Goal: Task Accomplishment & Management: Use online tool/utility

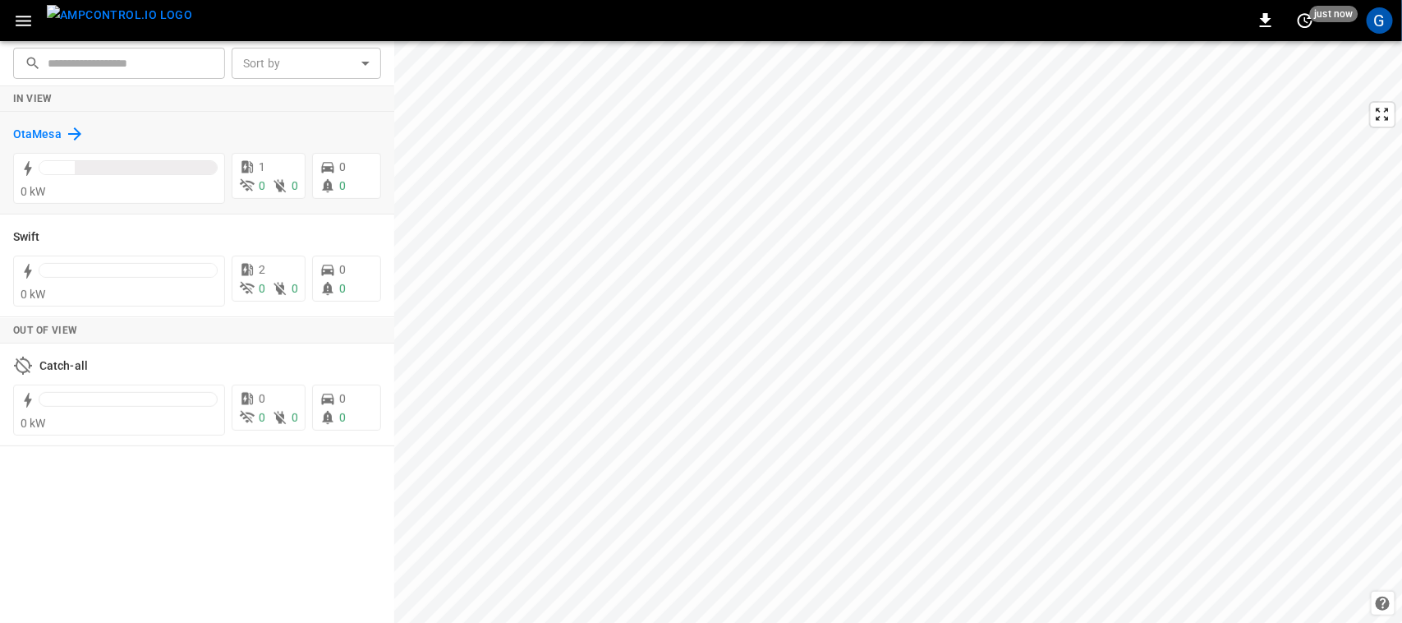
click at [52, 136] on h6 "OtaMesa" at bounding box center [37, 135] width 48 height 18
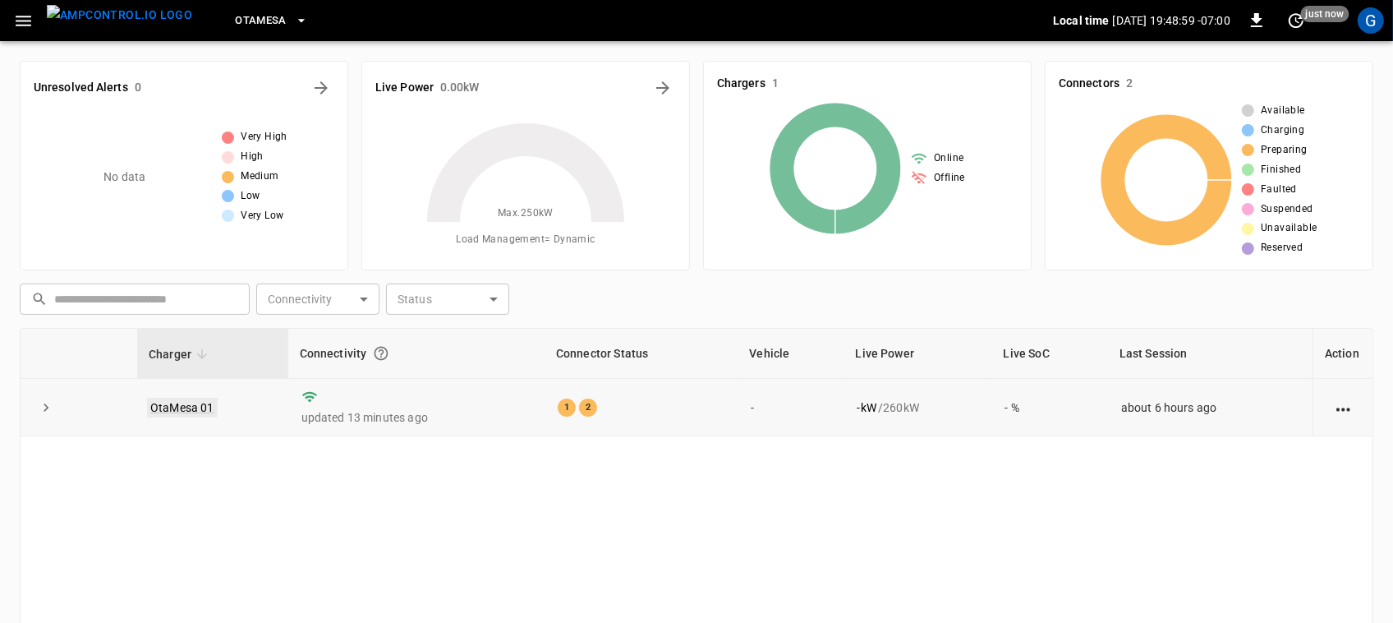
click at [207, 404] on link "OtaMesa 01" at bounding box center [182, 408] width 71 height 20
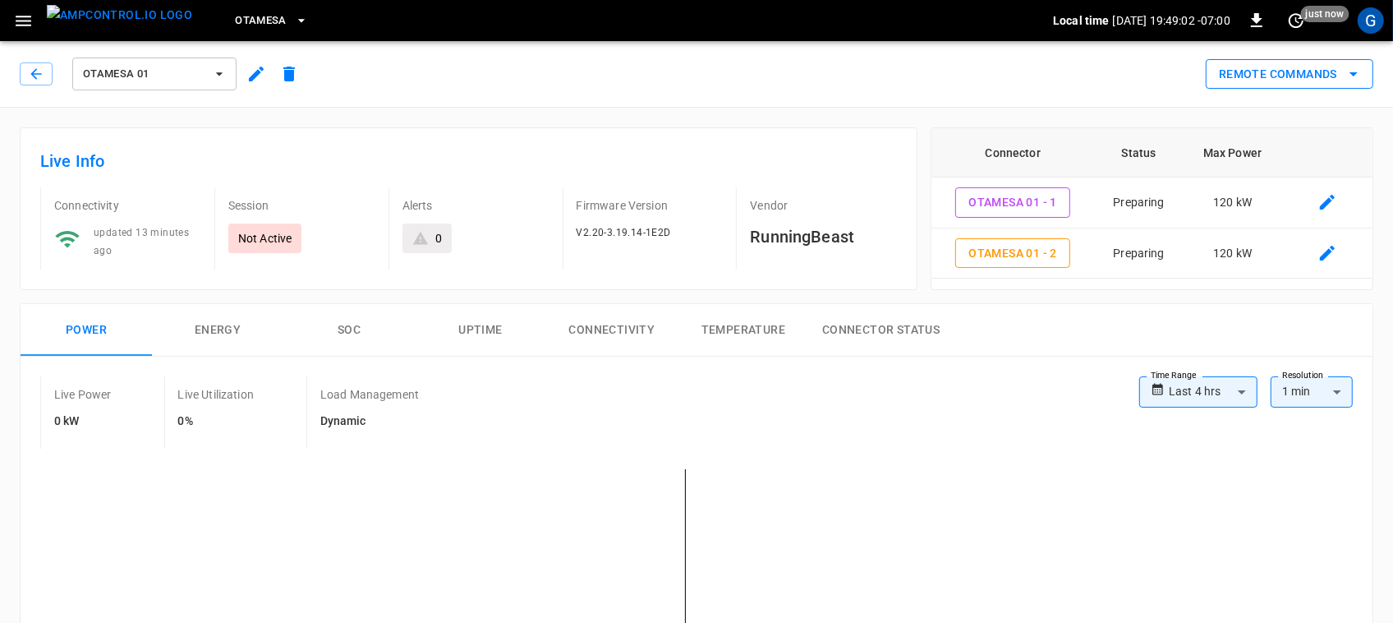
click at [1355, 71] on icon "remote commands options" at bounding box center [1354, 74] width 20 height 20
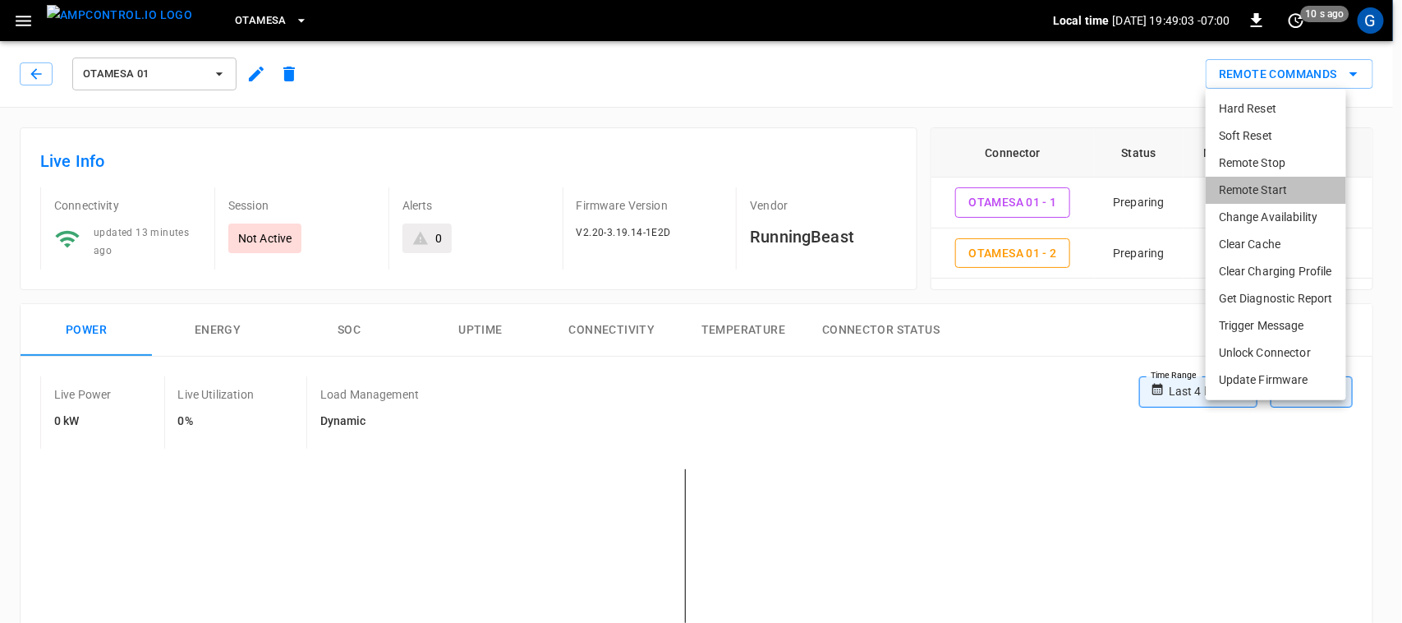
click at [1255, 182] on li "Remote Start" at bounding box center [1276, 190] width 140 height 27
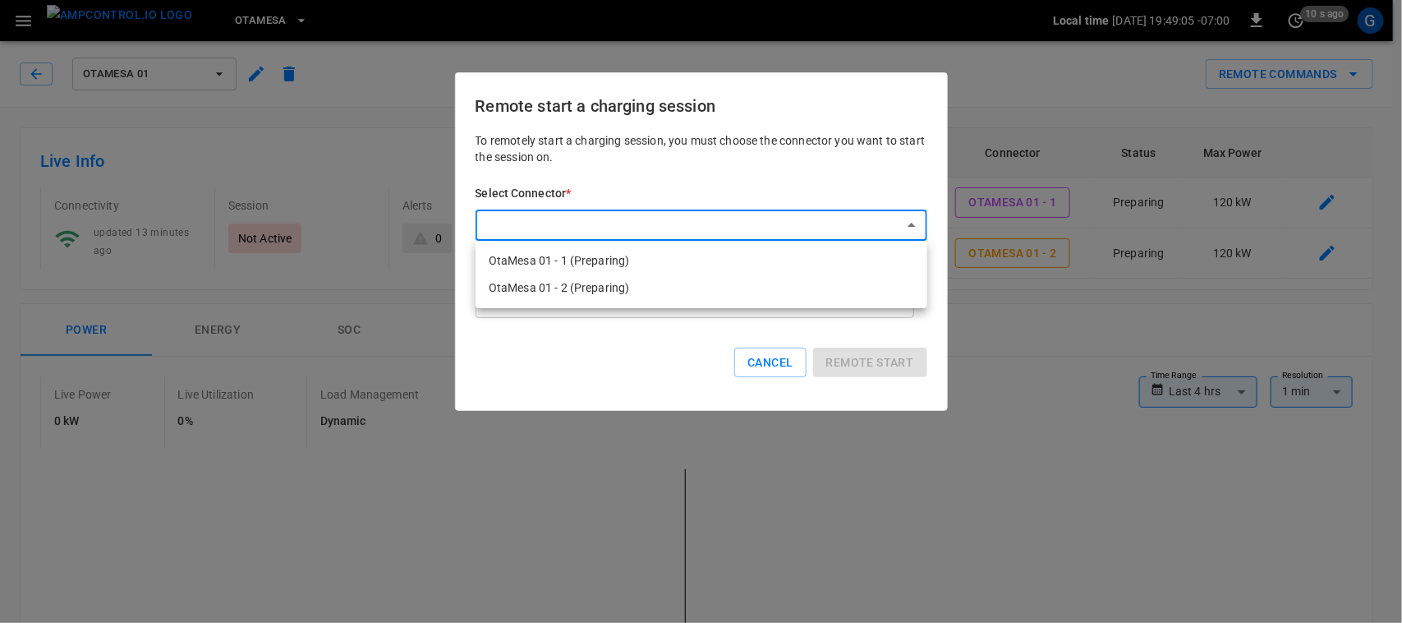
drag, startPoint x: 705, startPoint y: 251, endPoint x: 775, endPoint y: 260, distance: 70.4
click at [775, 260] on li "OtaMesa 01 - 1 (Preparing)" at bounding box center [702, 260] width 452 height 27
type input "**********"
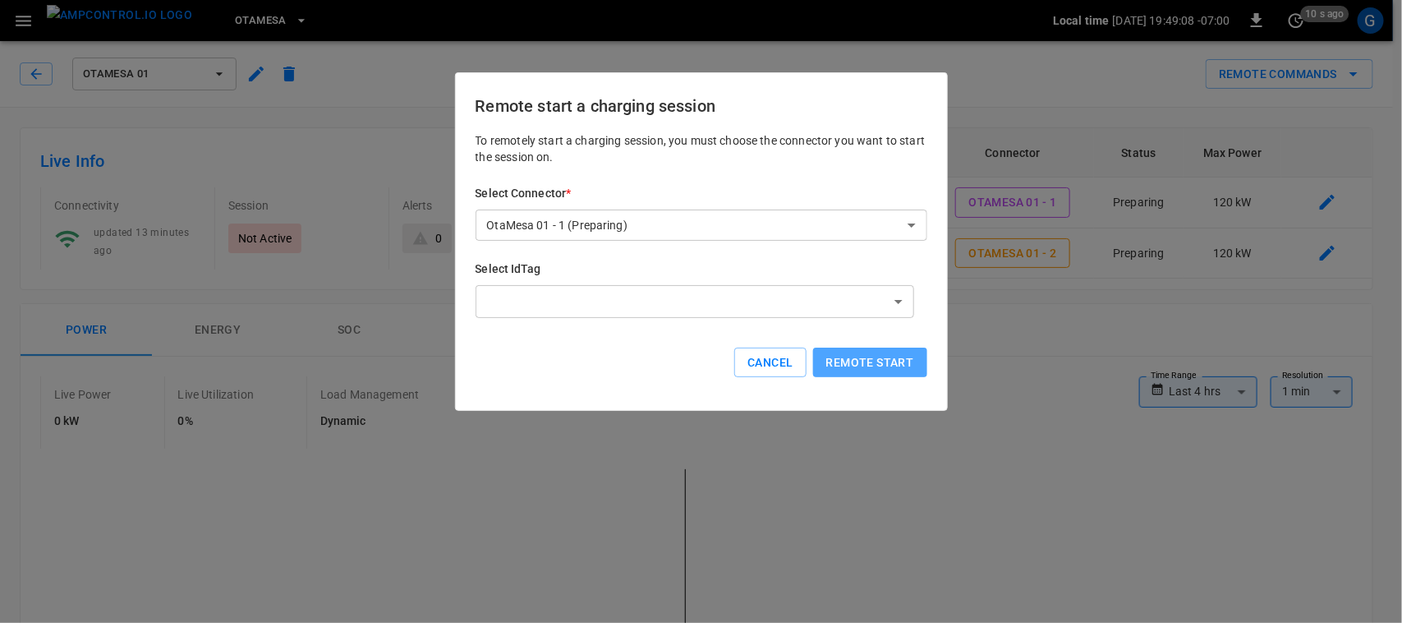
click at [846, 355] on button "Remote start" at bounding box center [870, 362] width 114 height 30
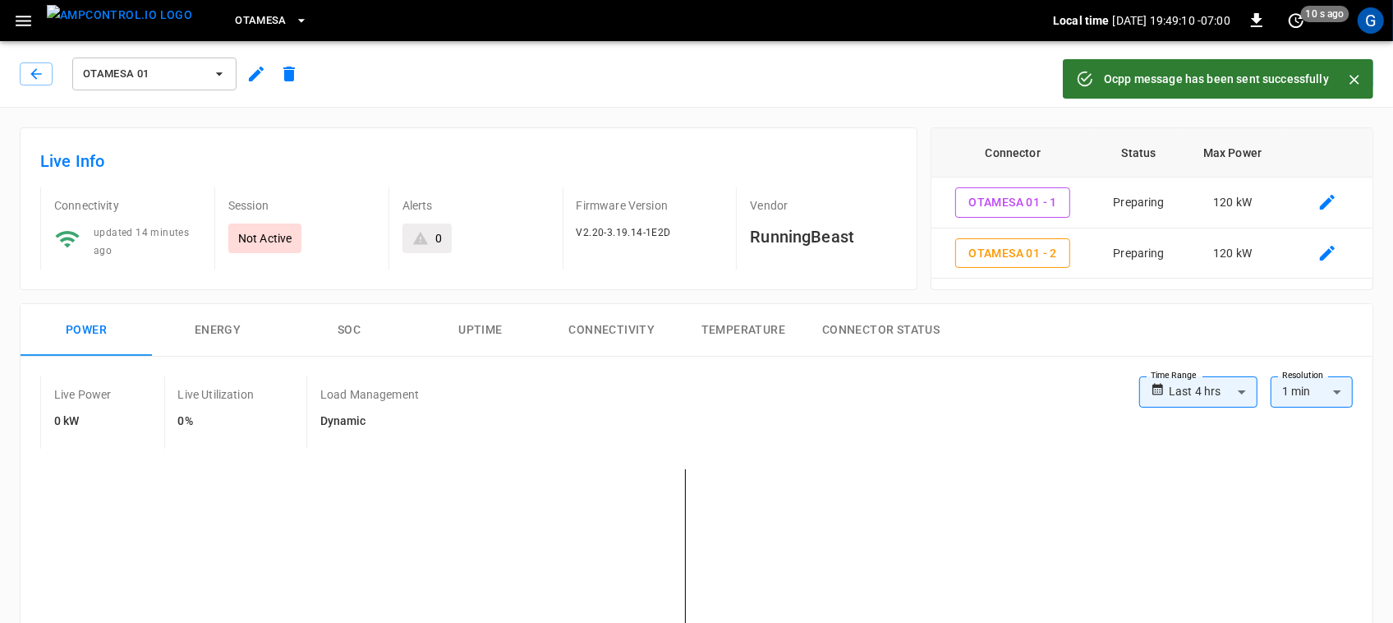
click at [1352, 76] on icon "Close" at bounding box center [1355, 80] width 10 height 10
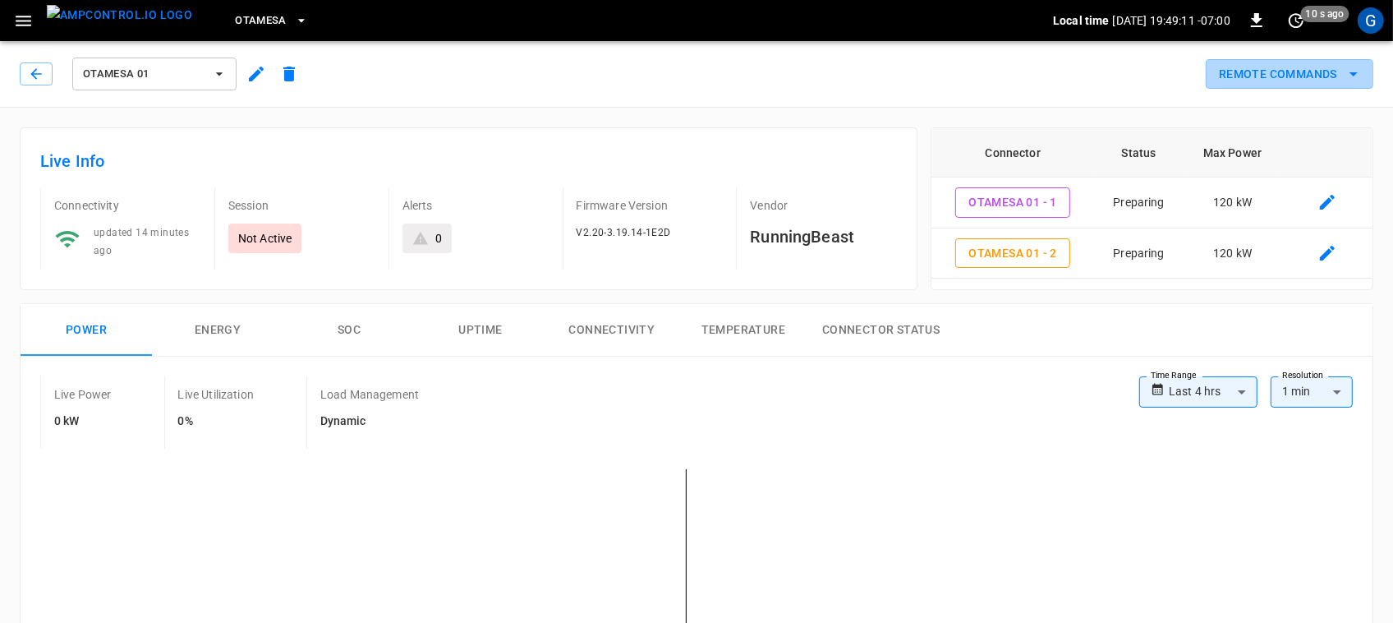
click at [1352, 76] on icon "remote commands options" at bounding box center [1354, 74] width 20 height 20
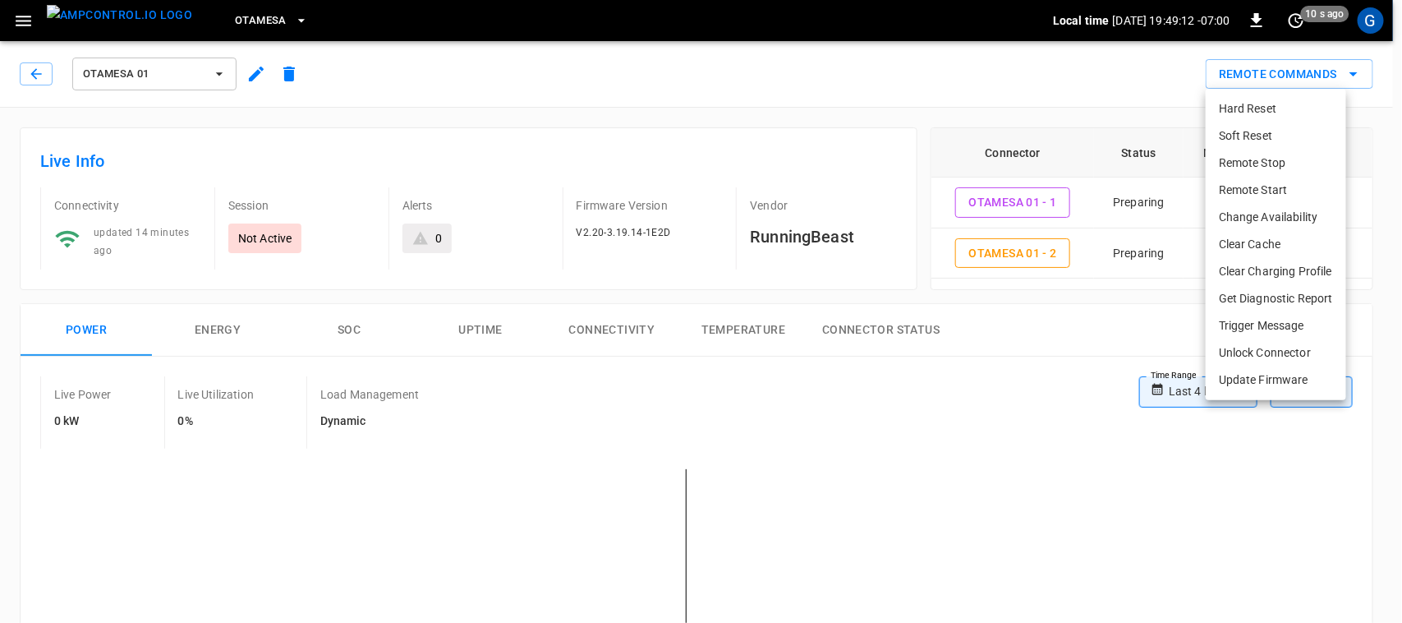
click at [1287, 182] on li "Remote Start" at bounding box center [1276, 190] width 140 height 27
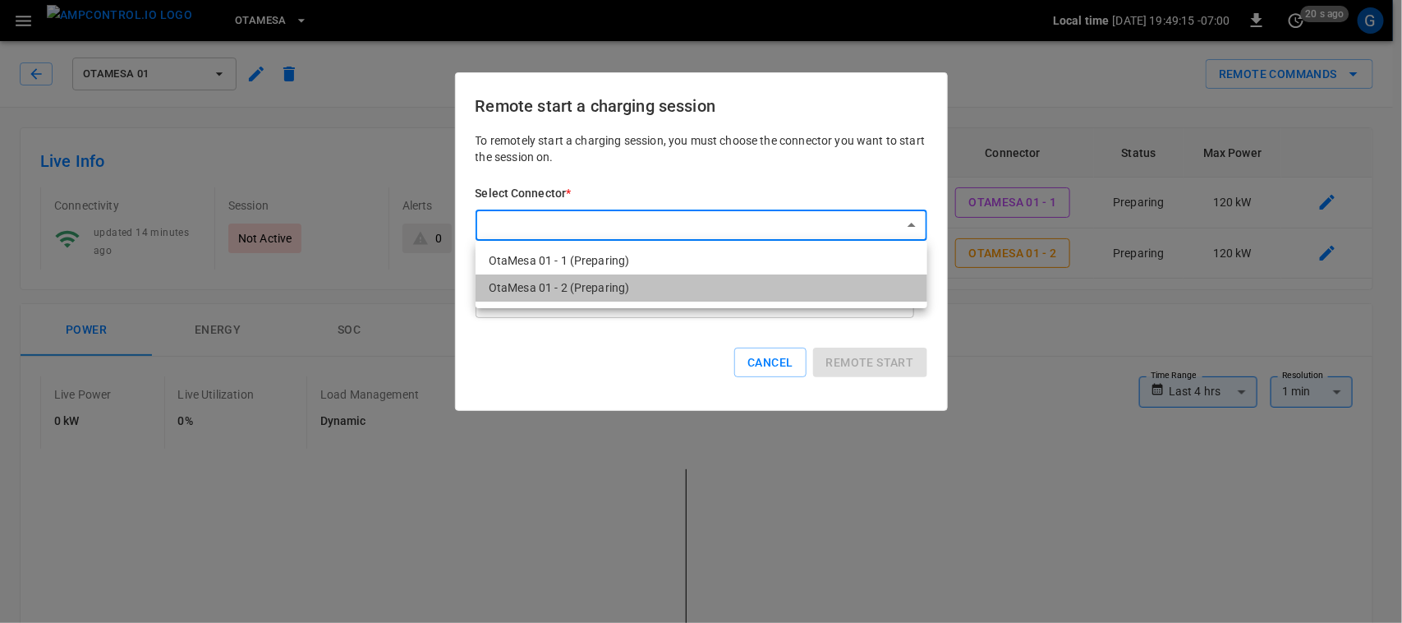
click at [642, 296] on li "OtaMesa 01 - 2 (Preparing)" at bounding box center [702, 287] width 452 height 27
type input "**********"
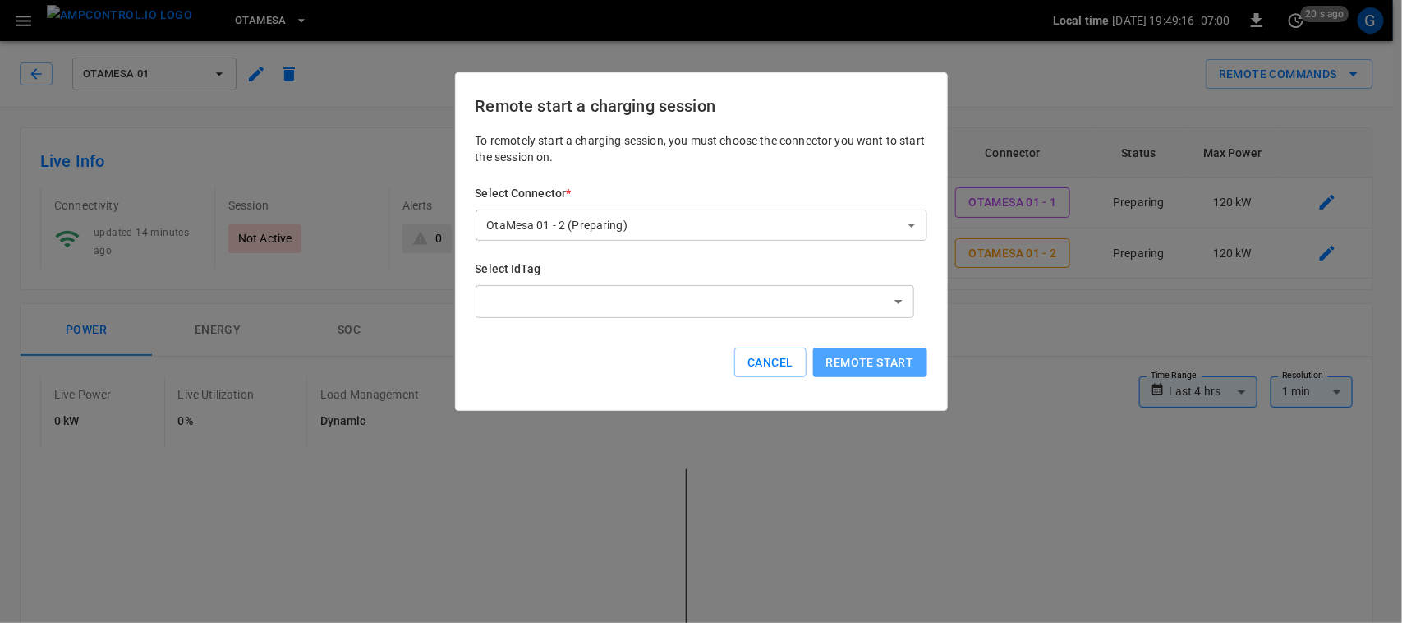
click at [851, 359] on button "Remote start" at bounding box center [870, 362] width 114 height 30
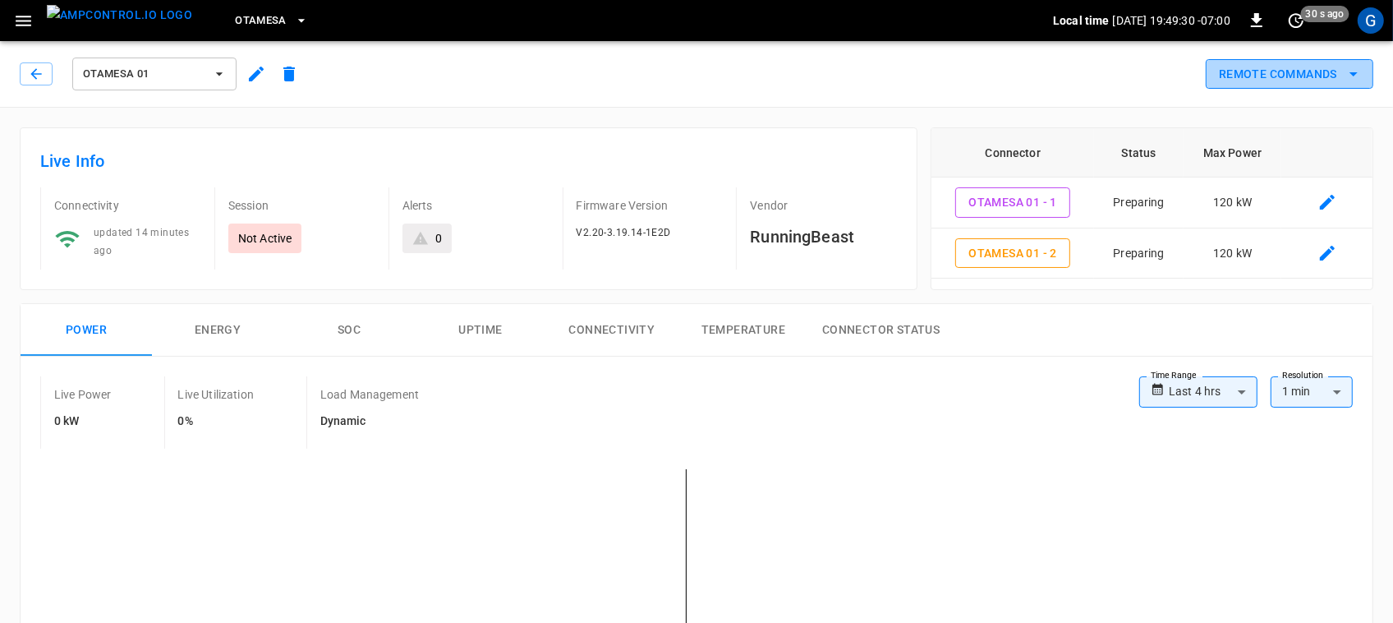
click at [1296, 64] on button "Remote Commands" at bounding box center [1290, 74] width 168 height 30
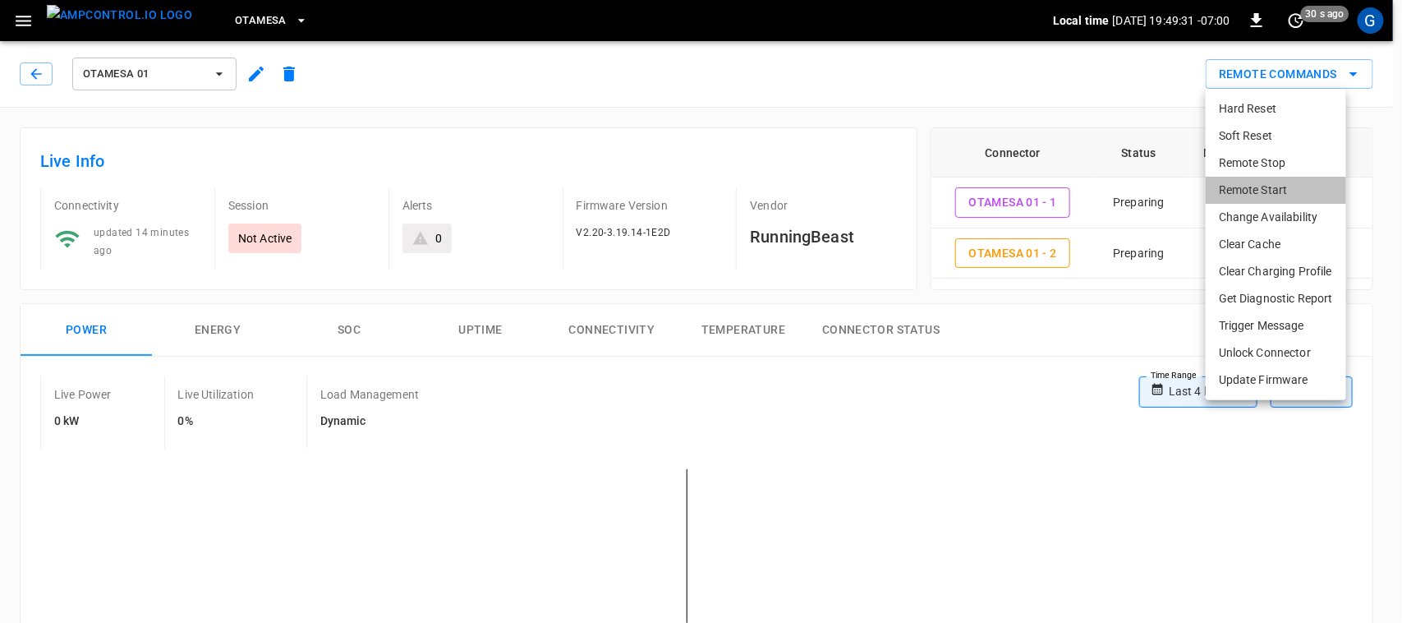
click at [1239, 191] on li "Remote Start" at bounding box center [1276, 190] width 140 height 27
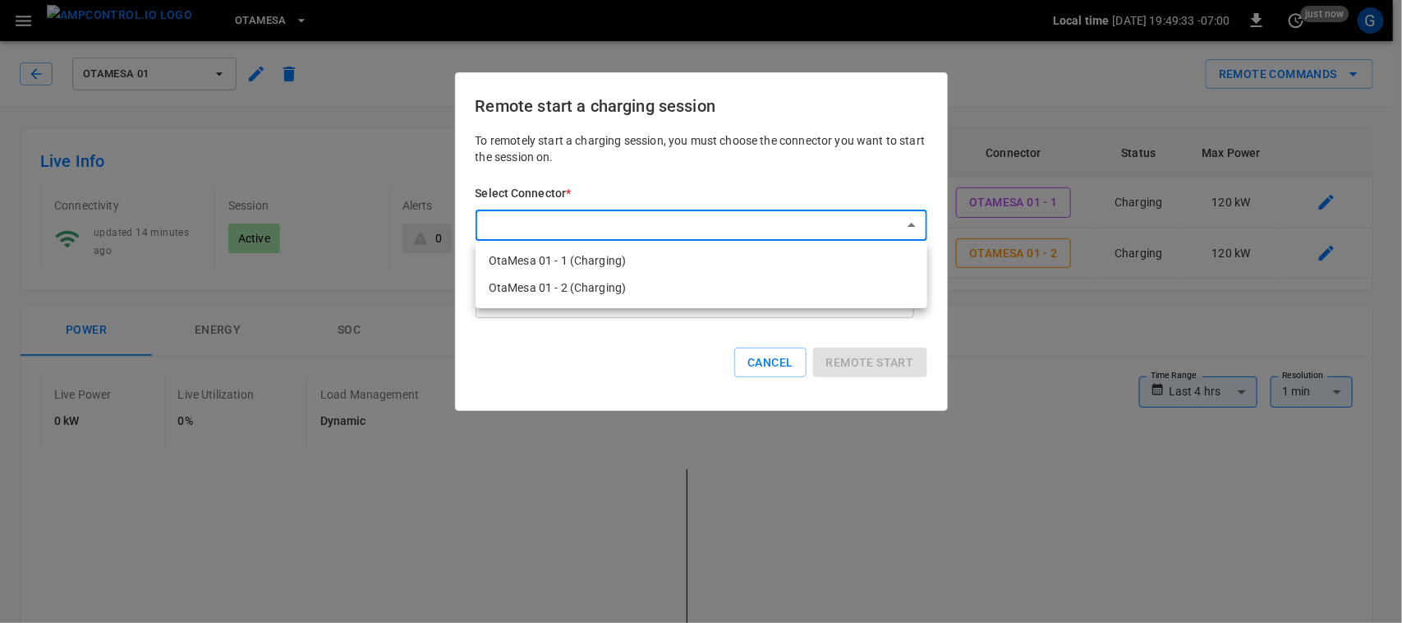
click at [626, 386] on div at bounding box center [701, 311] width 1402 height 623
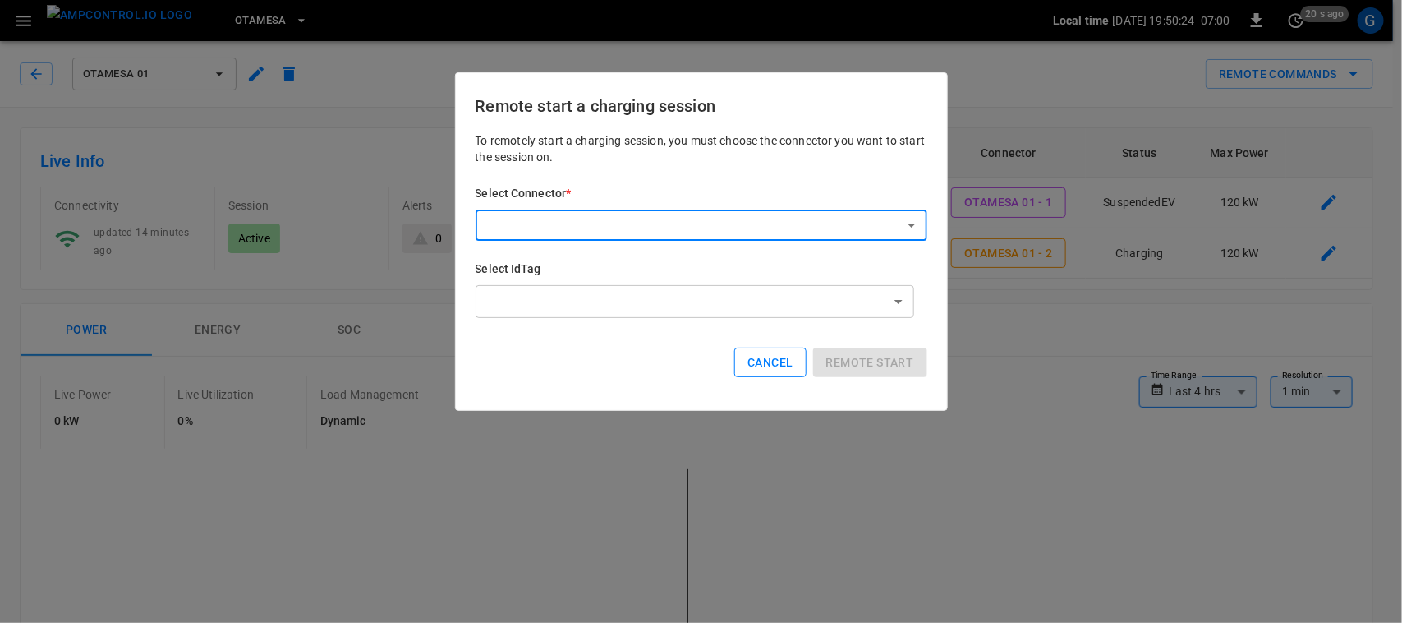
click at [754, 363] on button "Cancel" at bounding box center [769, 362] width 71 height 30
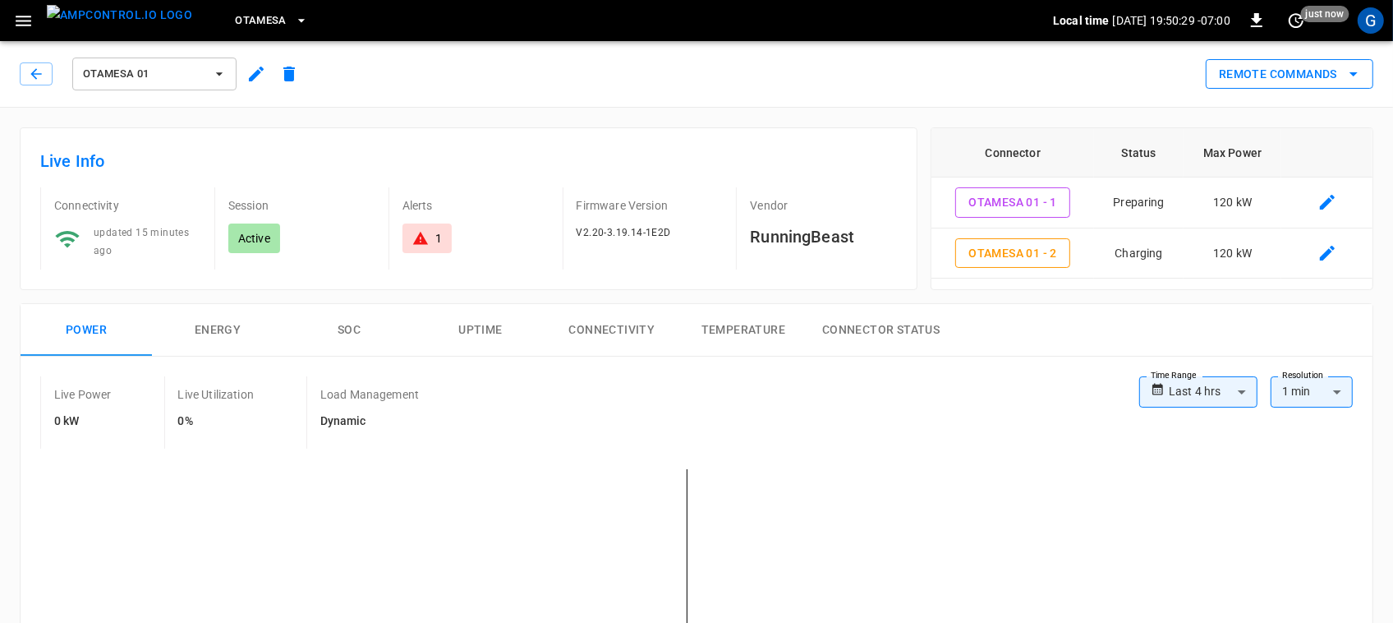
click at [1295, 68] on button "Remote Commands" at bounding box center [1290, 74] width 168 height 30
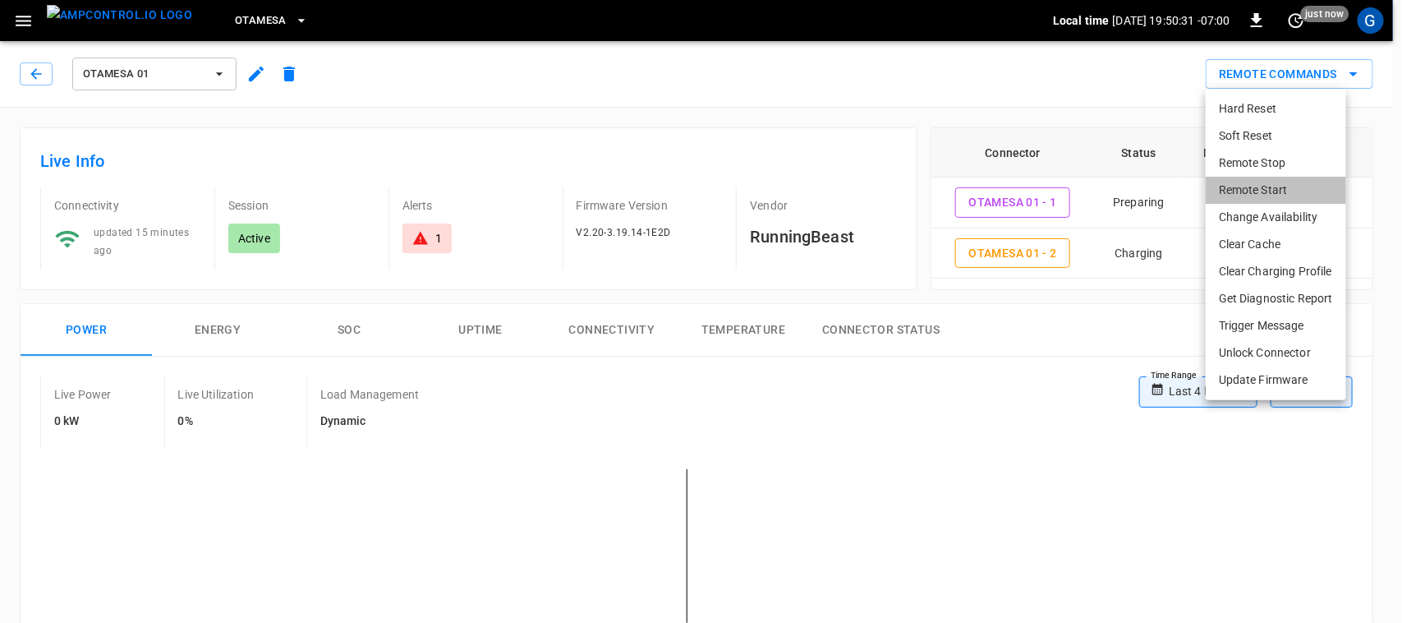
click at [1266, 185] on li "Remote Start" at bounding box center [1276, 190] width 140 height 27
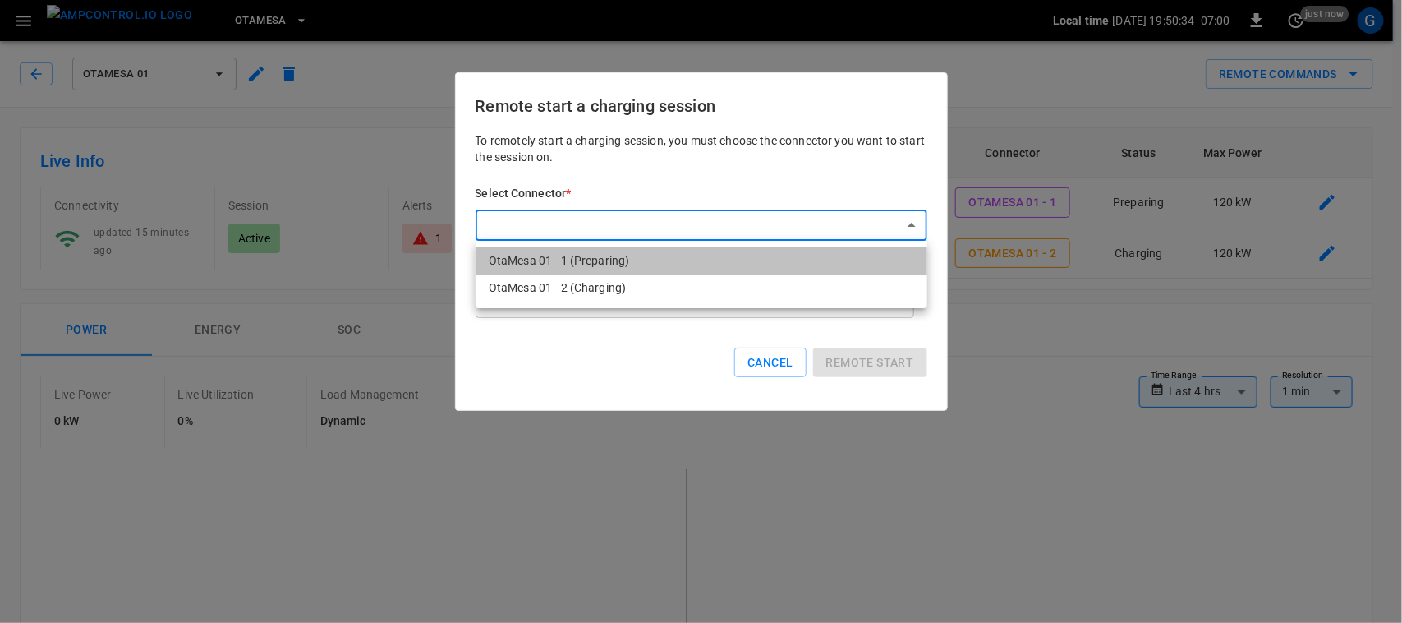
click at [775, 263] on li "OtaMesa 01 - 1 (Preparing)" at bounding box center [702, 260] width 452 height 27
type input "**********"
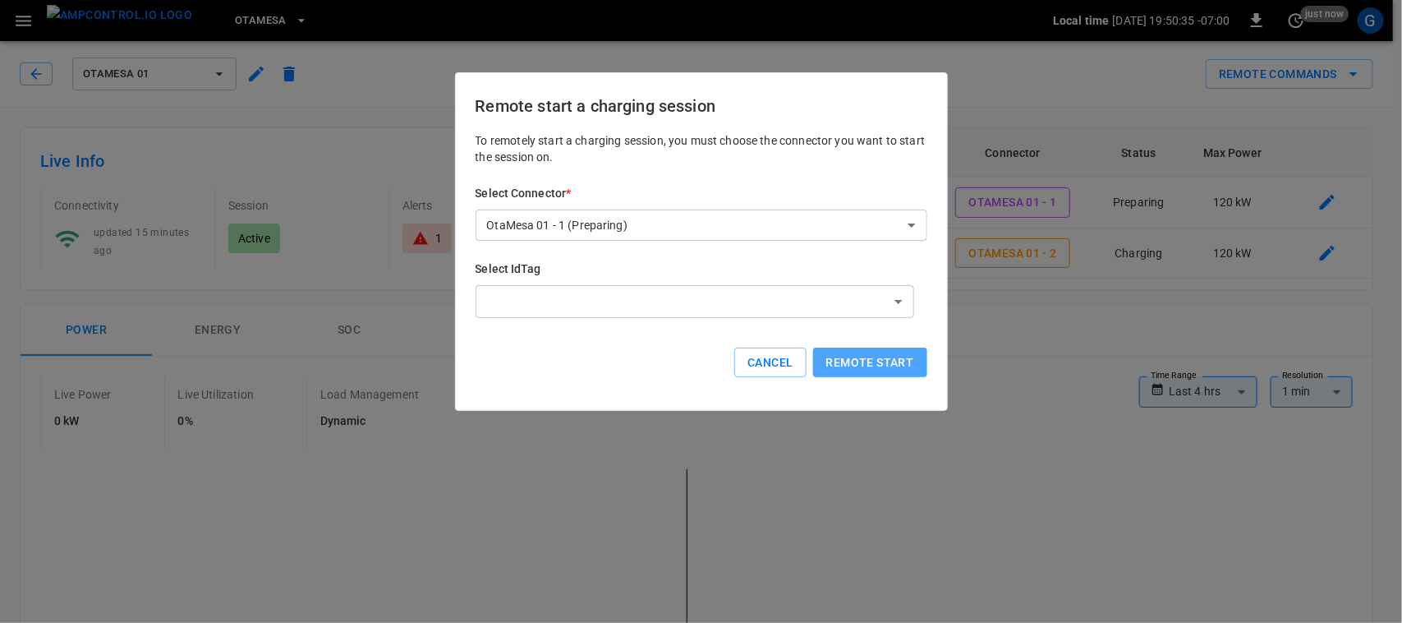
click at [830, 361] on button "Remote start" at bounding box center [870, 362] width 114 height 30
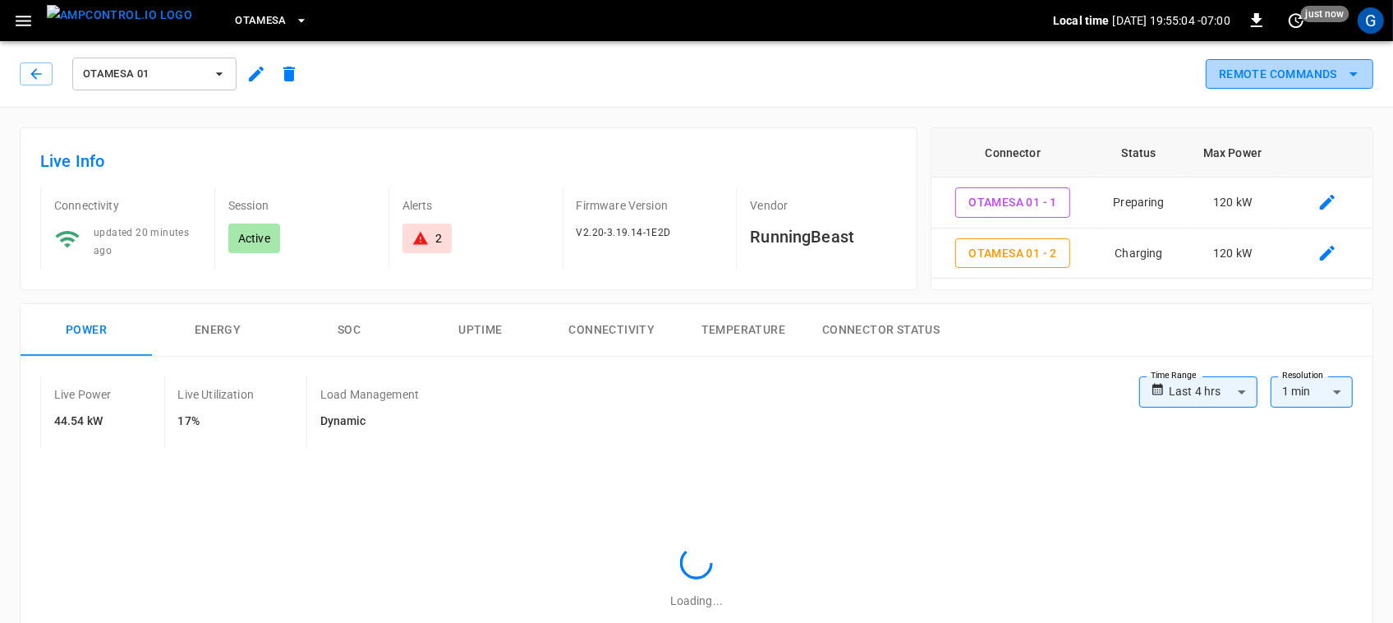
click at [1258, 59] on button "Remote Commands" at bounding box center [1290, 74] width 168 height 30
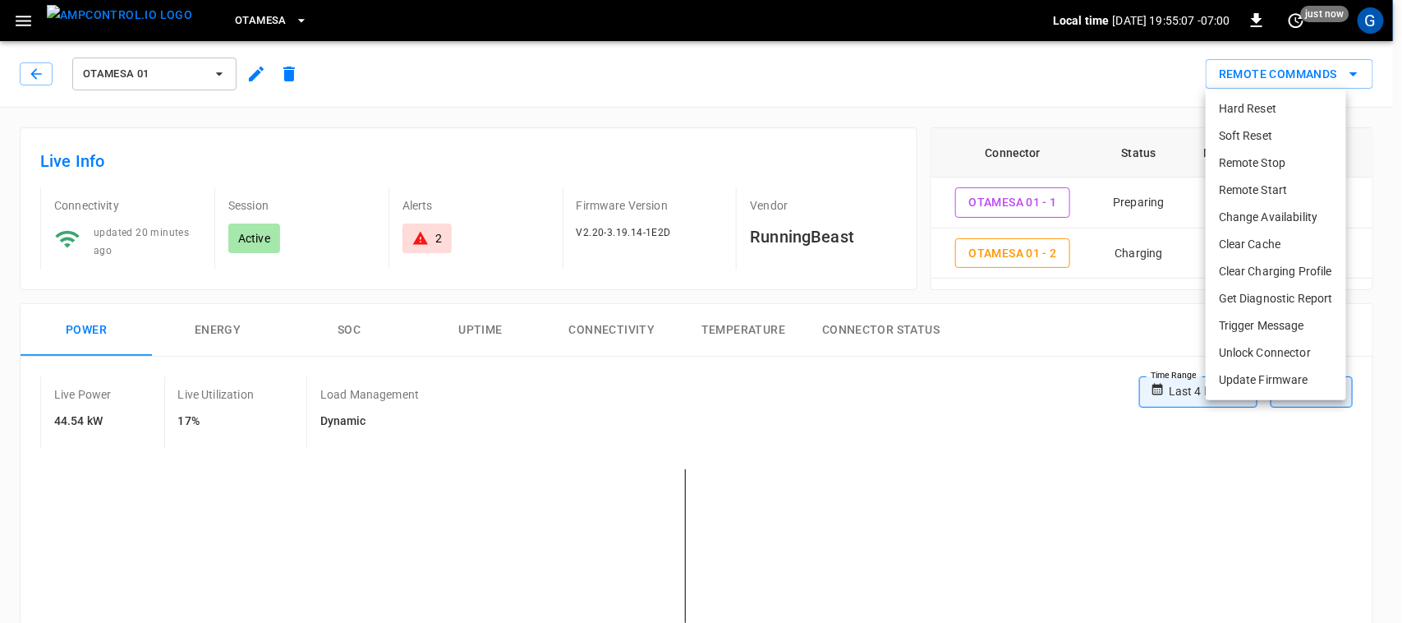
click at [1222, 183] on li "Remote Start" at bounding box center [1276, 190] width 140 height 27
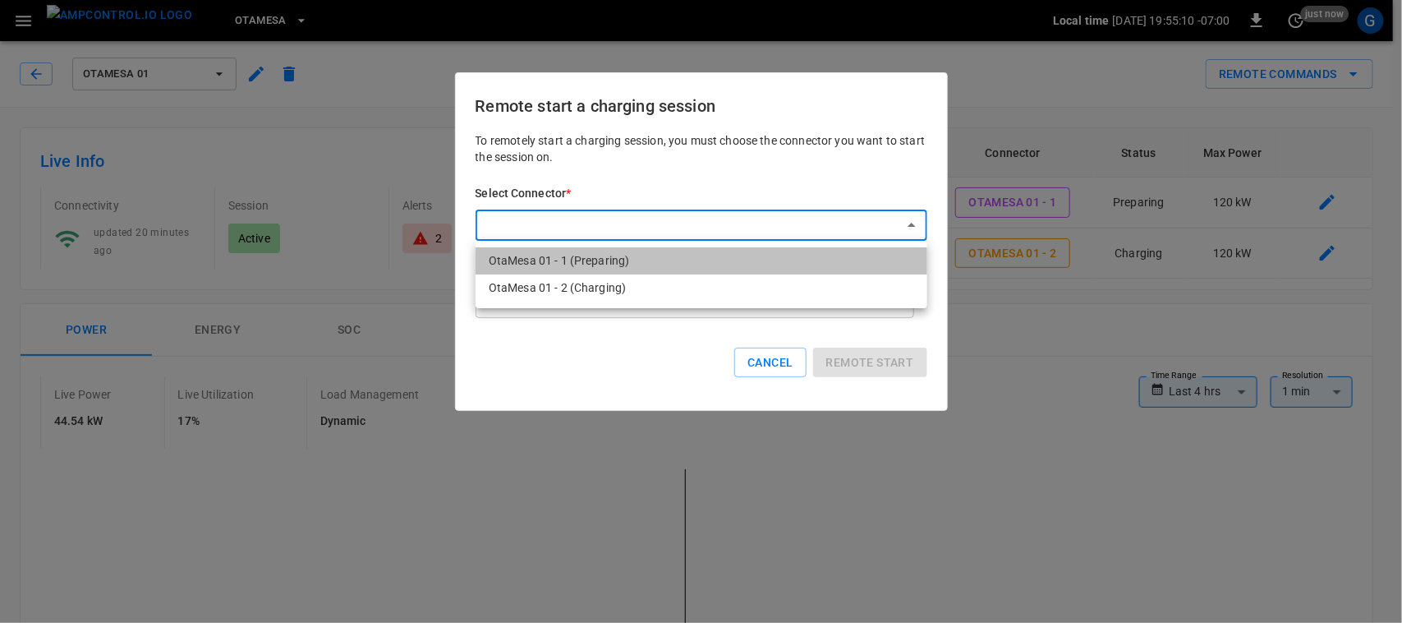
click at [594, 251] on li "OtaMesa 01 - 1 (Preparing)" at bounding box center [702, 260] width 452 height 27
type input "**********"
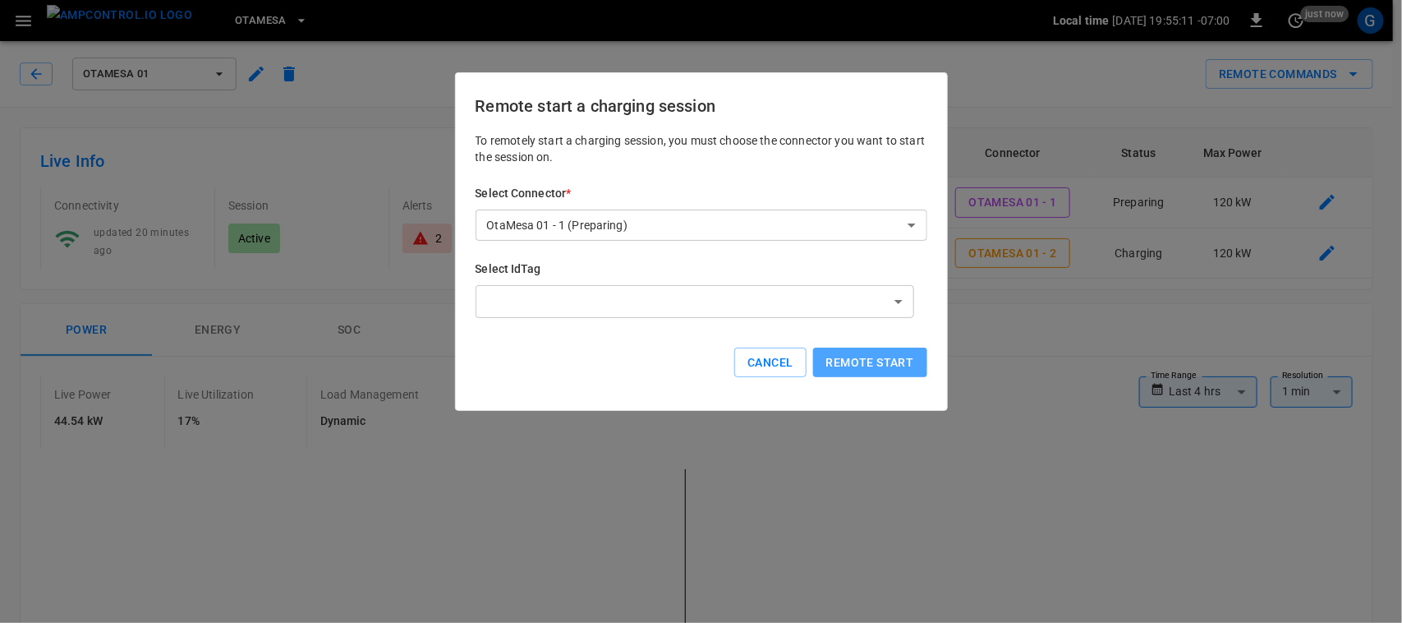
click at [851, 358] on button "Remote start" at bounding box center [870, 362] width 114 height 30
